Goal: Task Accomplishment & Management: Manage account settings

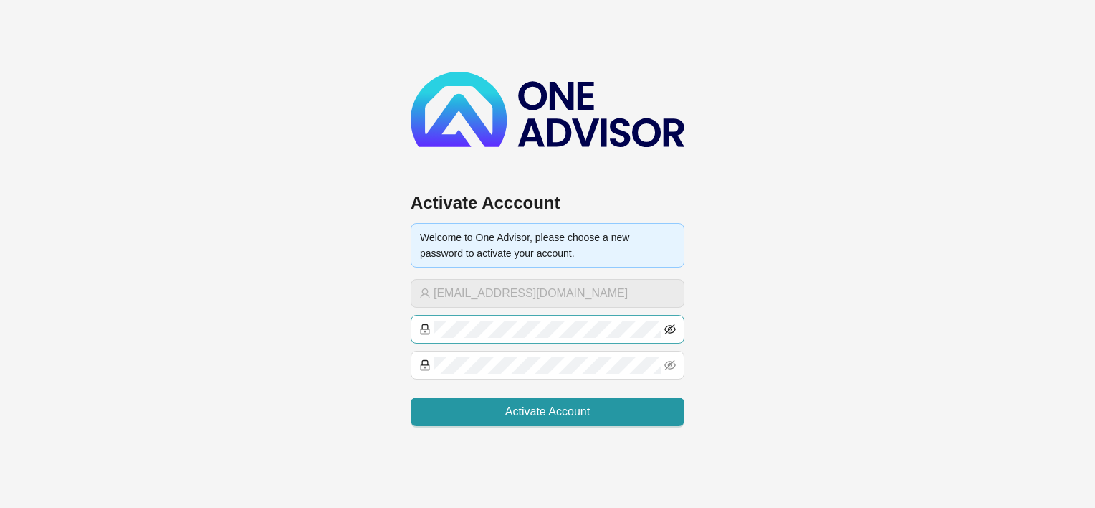
click at [669, 325] on icon "eye-invisible" at bounding box center [670, 329] width 11 height 10
click at [349, 297] on div "Activate Acccount Welcome to One Advisor, please choose a new password to activ…" at bounding box center [547, 221] width 1095 height 443
click at [671, 360] on icon "eye-invisible" at bounding box center [670, 364] width 11 height 11
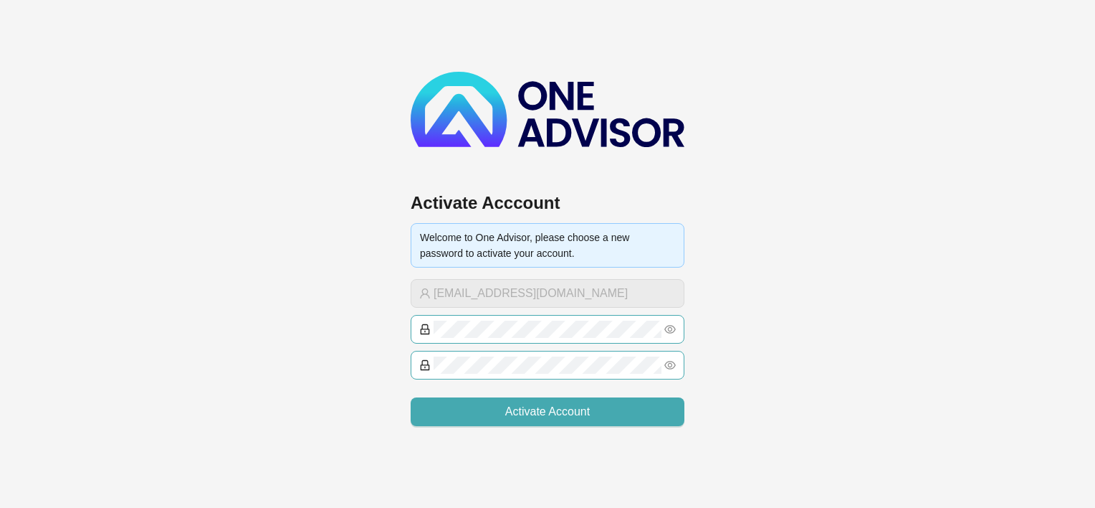
click at [605, 407] on button "Activate Account" at bounding box center [548, 411] width 274 height 29
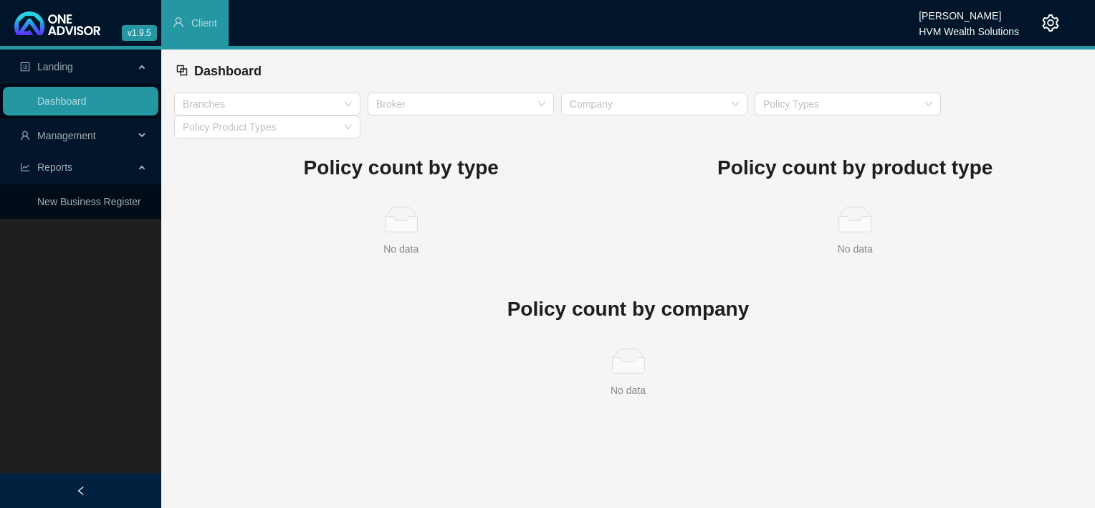
click at [75, 134] on span "Management" at bounding box center [66, 135] width 59 height 11
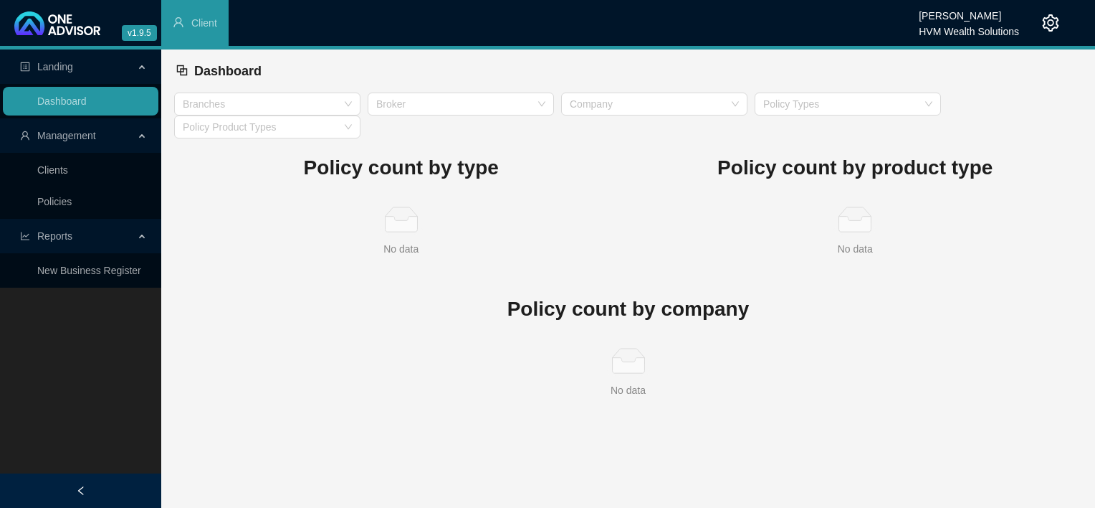
click at [43, 240] on span "Reports" at bounding box center [54, 235] width 35 height 11
click at [43, 239] on span "Reports" at bounding box center [54, 235] width 35 height 11
click at [50, 267] on link "New Business Register" at bounding box center [89, 270] width 104 height 11
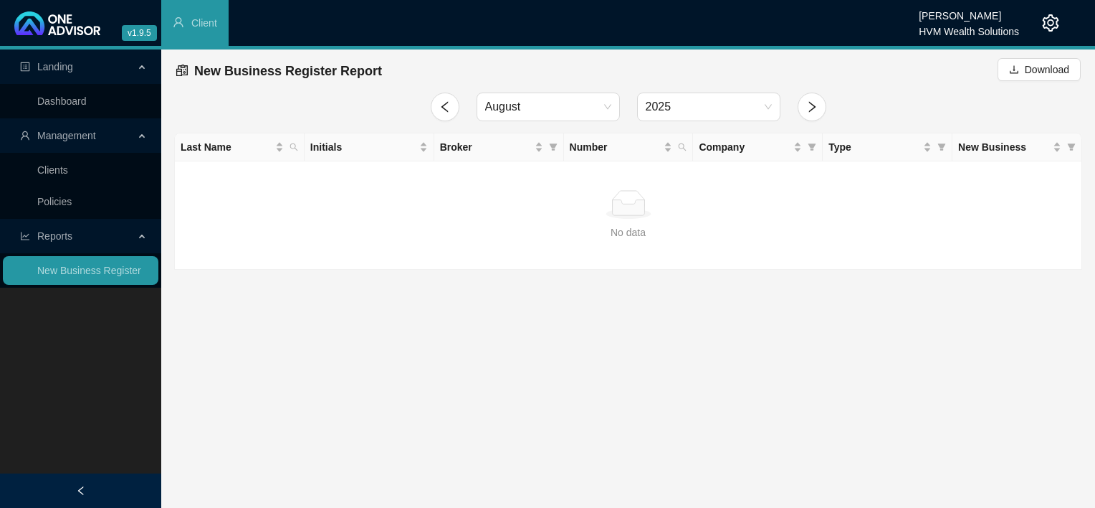
click at [59, 68] on span "Landing" at bounding box center [55, 66] width 36 height 11
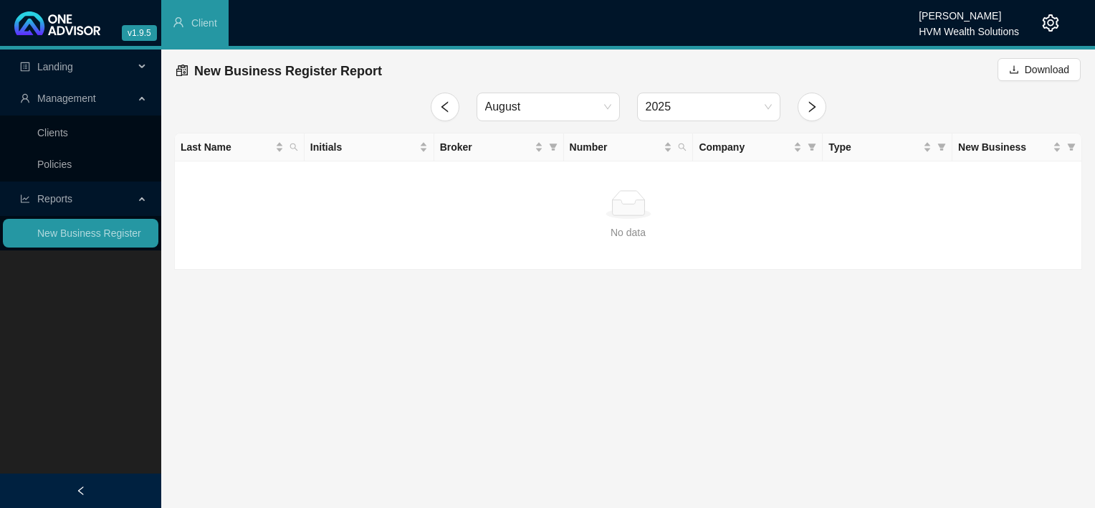
click at [59, 68] on span "Landing" at bounding box center [55, 66] width 36 height 11
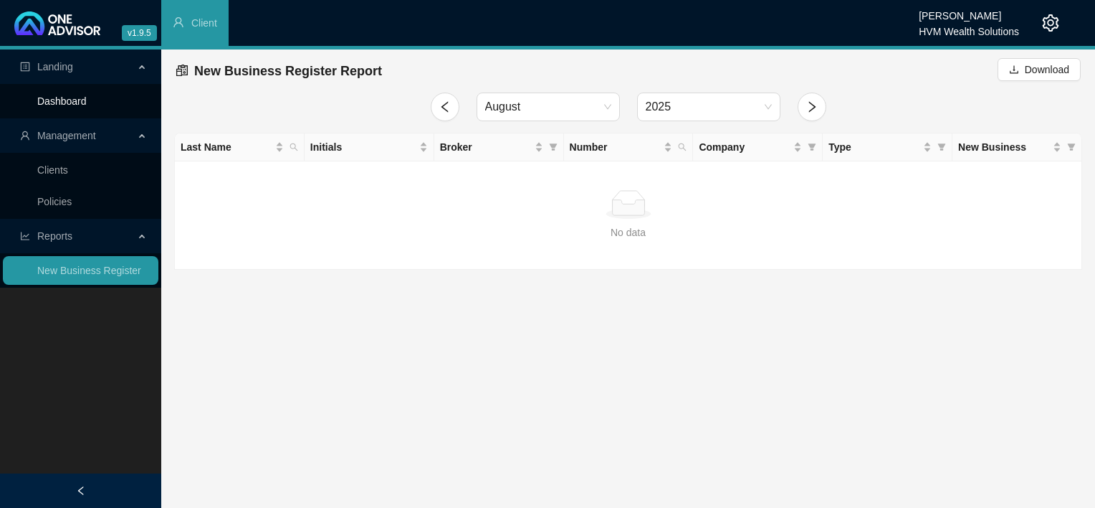
click at [54, 107] on link "Dashboard" at bounding box center [61, 100] width 49 height 11
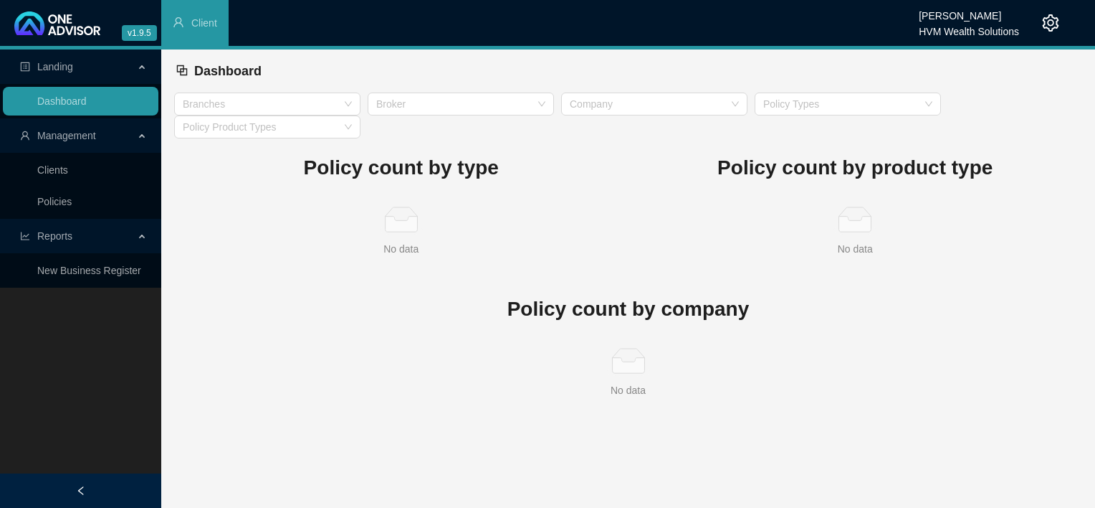
click at [657, 267] on div "Policy count by product type No data No data" at bounding box center [856, 208] width 454 height 141
click at [38, 172] on link "Clients" at bounding box center [52, 169] width 31 height 11
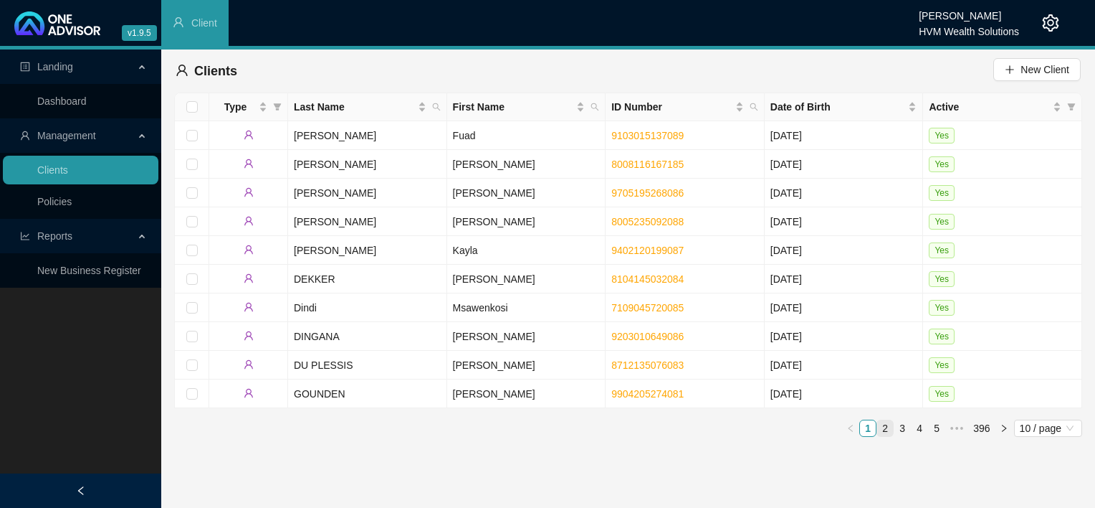
click at [886, 431] on link "2" at bounding box center [885, 428] width 16 height 16
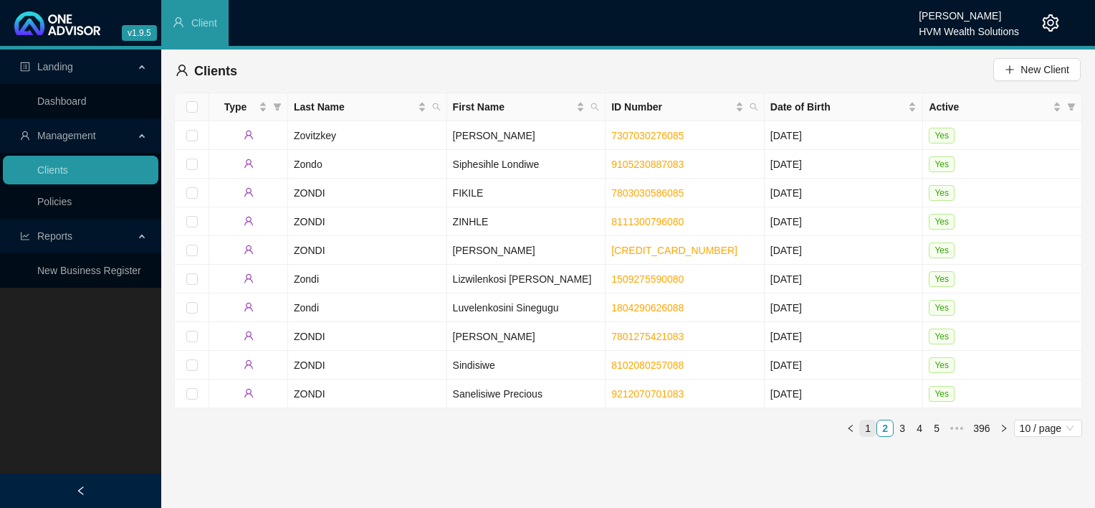
click at [869, 432] on link "1" at bounding box center [868, 428] width 16 height 16
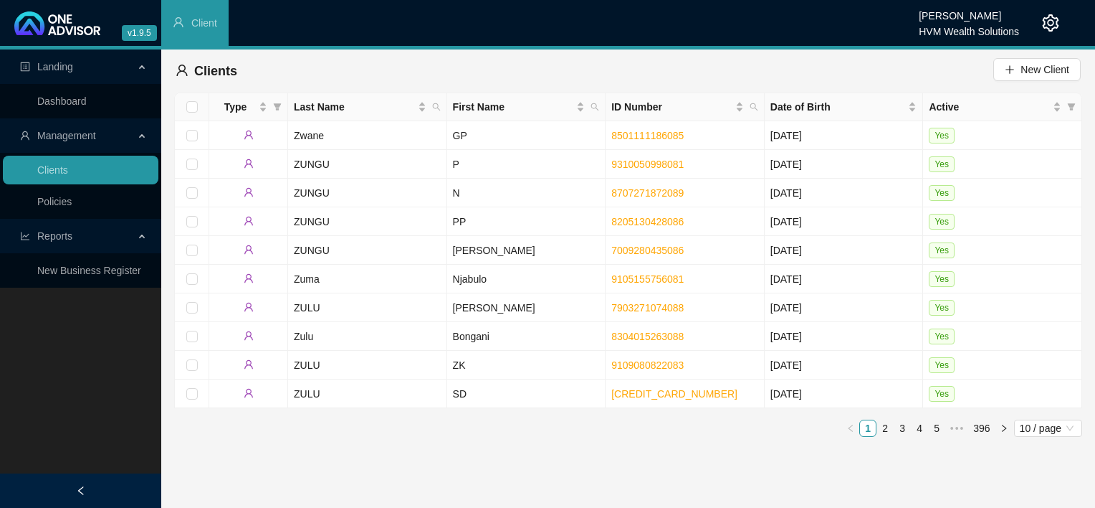
click at [299, 477] on main "Landing Dashboard Management Clients Policies Reports New Business Register Cli…" at bounding box center [547, 278] width 1095 height 458
click at [81, 495] on icon "left" at bounding box center [81, 490] width 10 height 10
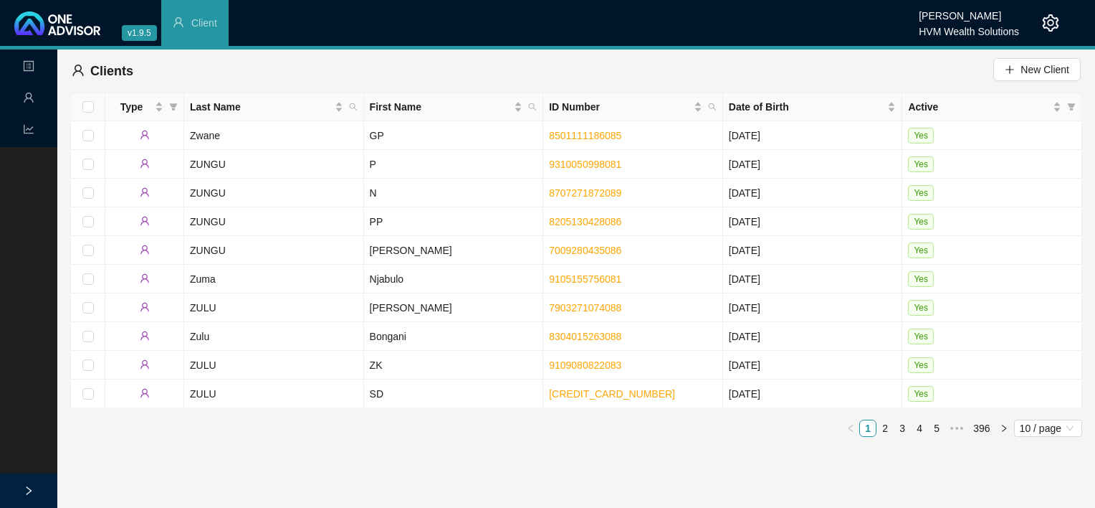
click at [26, 488] on icon "right" at bounding box center [29, 490] width 10 height 10
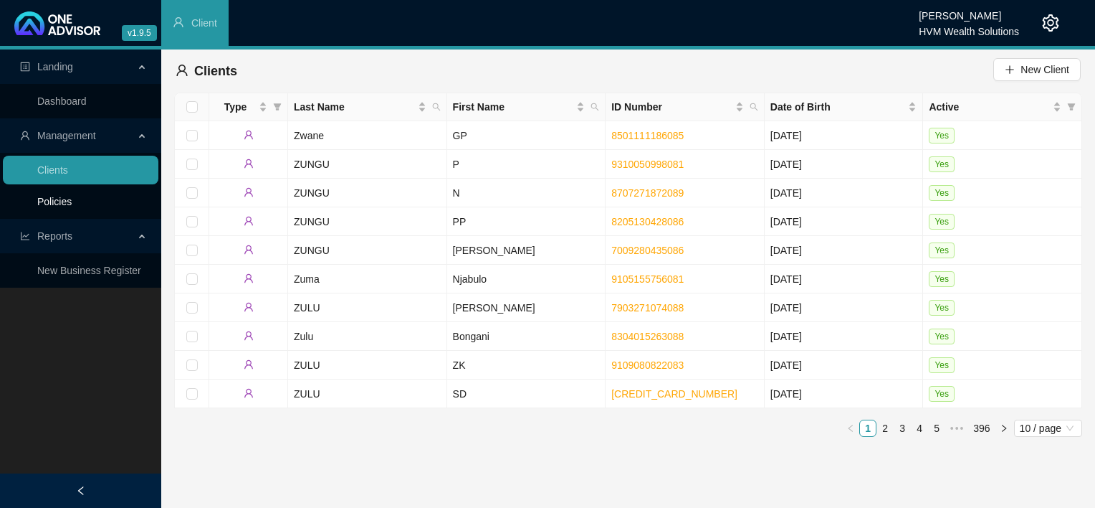
click at [72, 201] on link "Policies" at bounding box center [54, 201] width 34 height 11
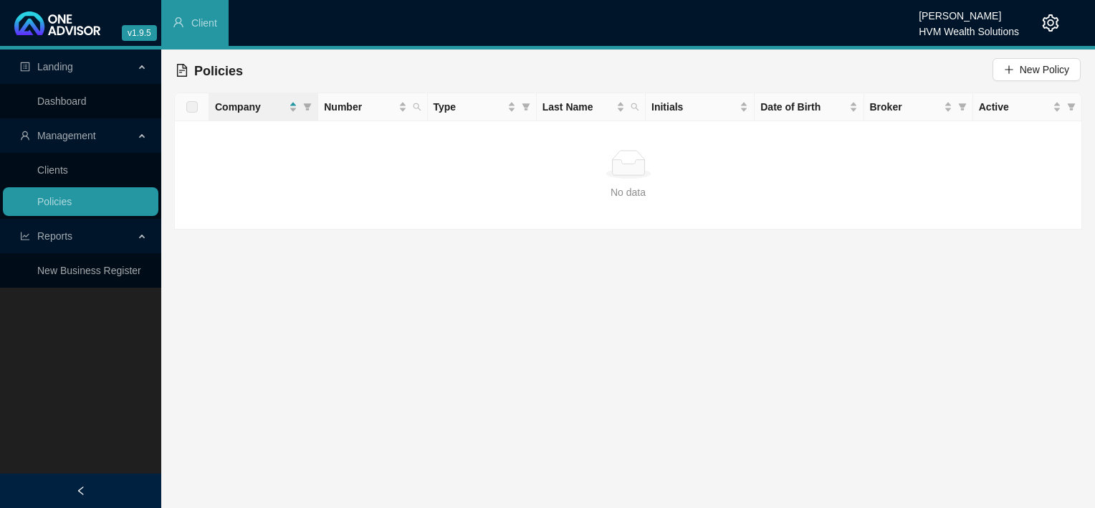
click at [1053, 26] on icon "setting" at bounding box center [1050, 22] width 17 height 17
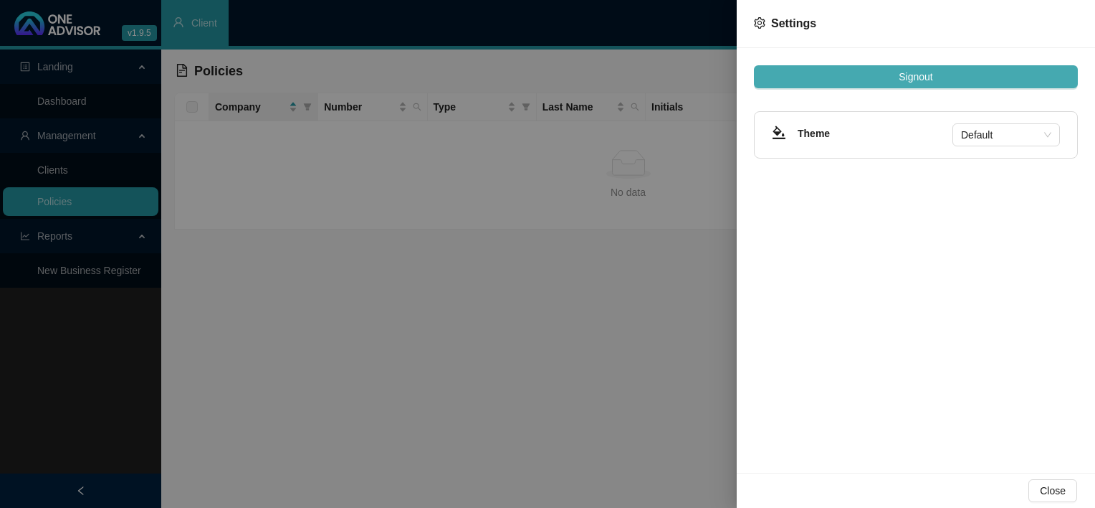
click at [837, 75] on button "Signout" at bounding box center [916, 76] width 324 height 23
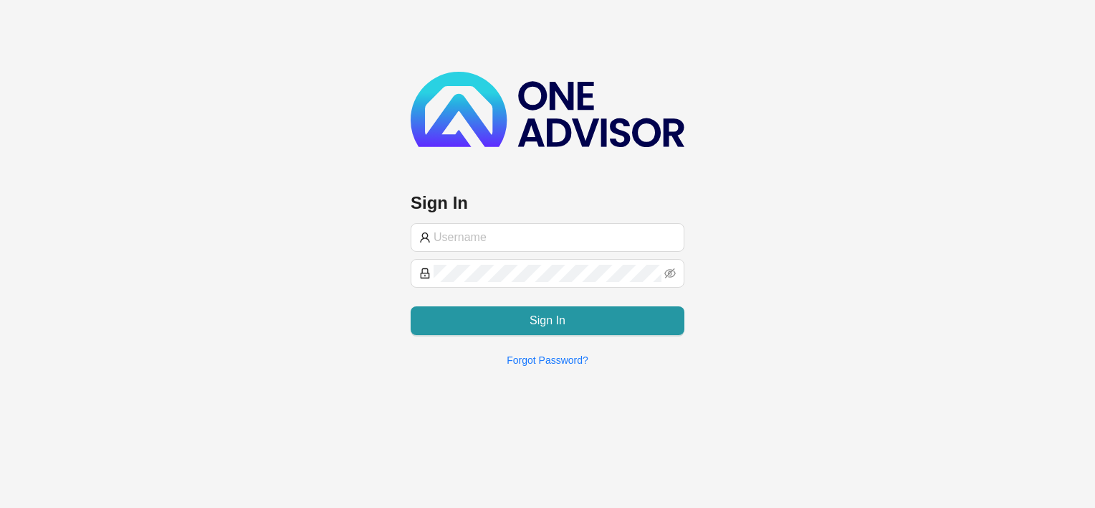
type input "[EMAIL_ADDRESS][DOMAIN_NAME]"
click at [848, 97] on div "Sign In [EMAIL_ADDRESS][DOMAIN_NAME] Sign In Forgot Password?" at bounding box center [547, 189] width 1095 height 378
click at [1022, 225] on div "Sign In [EMAIL_ADDRESS][DOMAIN_NAME] Sign In Forgot Password?" at bounding box center [547, 189] width 1095 height 378
